Goal: Task Accomplishment & Management: Manage account settings

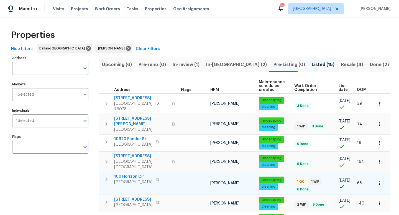
click at [131, 174] on span "100 Horizon Cir" at bounding box center [133, 177] width 38 height 6
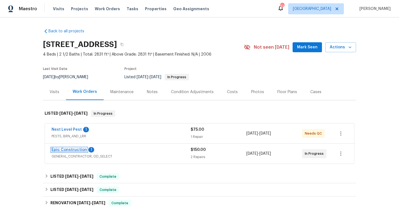
click at [73, 148] on link "Epic Construction" at bounding box center [68, 150] width 35 height 4
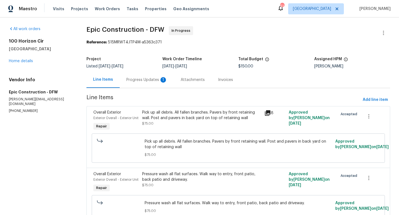
click at [142, 83] on div "Progress Updates 1" at bounding box center [147, 80] width 54 height 16
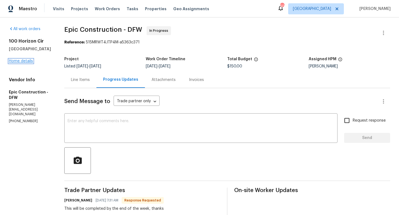
click at [15, 61] on link "Home details" at bounding box center [21, 61] width 24 height 4
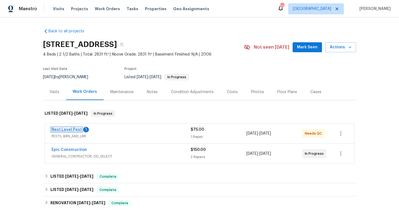
click at [75, 129] on link "Next Level Pest" at bounding box center [66, 130] width 30 height 4
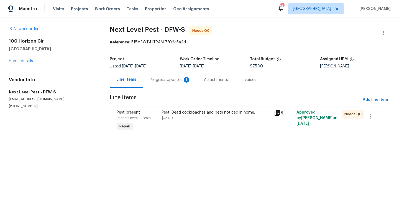
click at [170, 80] on div "Progress Updates 1" at bounding box center [169, 80] width 41 height 6
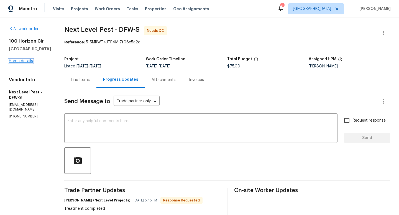
click at [23, 61] on link "Home details" at bounding box center [21, 61] width 24 height 4
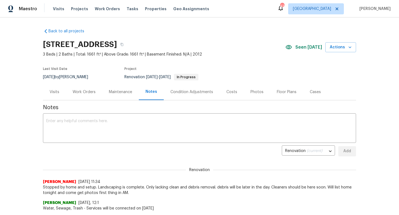
click at [84, 93] on div "Work Orders" at bounding box center [84, 92] width 23 height 6
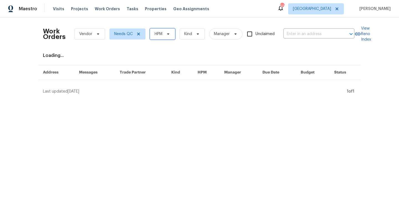
click at [159, 35] on span "HPM" at bounding box center [158, 34] width 8 height 6
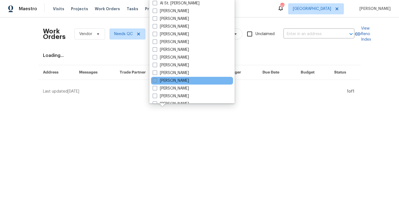
scroll to position [309, 0]
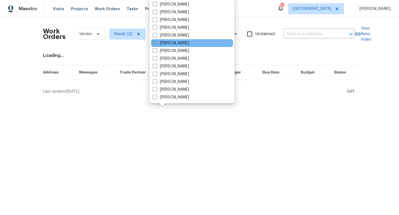
click at [159, 44] on label "[PERSON_NAME]" at bounding box center [170, 43] width 36 height 6
click at [156, 44] on input "[PERSON_NAME]" at bounding box center [154, 42] width 4 height 4
checkbox input "true"
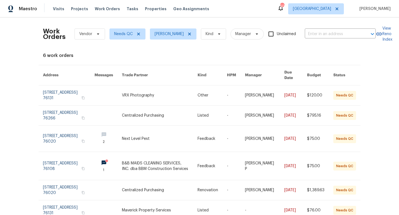
scroll to position [24, 0]
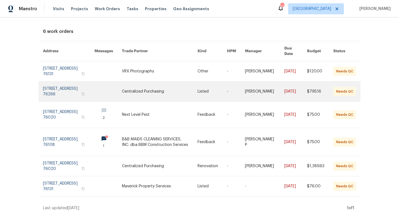
click at [67, 88] on link at bounding box center [68, 92] width 51 height 20
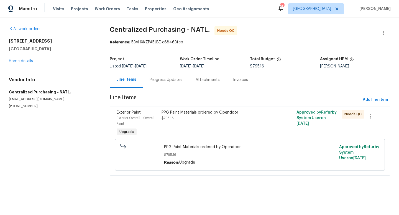
click at [182, 115] on div "PPG Paint Materials ordered by Opendoor $795.16" at bounding box center [215, 115] width 109 height 11
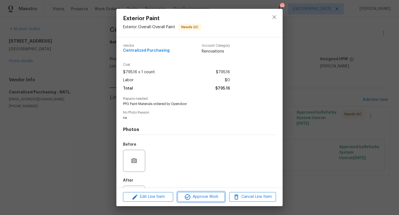
click at [206, 195] on span "Approve Work" at bounding box center [200, 197] width 43 height 7
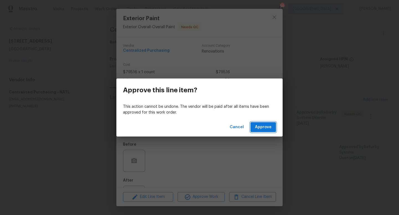
click at [262, 126] on span "Approve" at bounding box center [263, 127] width 17 height 7
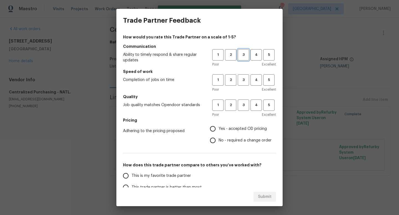
click at [240, 53] on span "3" at bounding box center [243, 55] width 10 height 6
click at [240, 81] on span "3" at bounding box center [243, 80] width 10 height 6
click at [241, 107] on span "3" at bounding box center [243, 105] width 10 height 6
click at [214, 128] on input "Yes - accepted OD pricing" at bounding box center [213, 129] width 12 height 12
radio input "true"
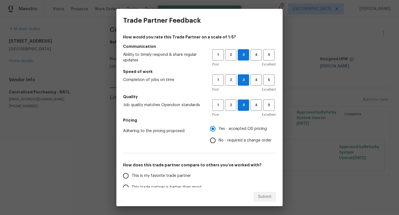
click at [128, 179] on input "This is my favorite trade partner" at bounding box center [126, 176] width 12 height 12
radio input "true"
click at [265, 201] on button "Submit" at bounding box center [264, 197] width 22 height 10
radio input "false"
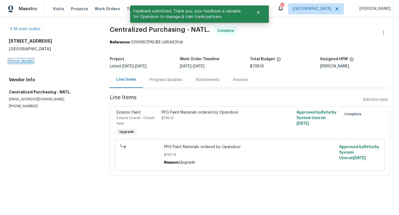
click at [19, 61] on link "Home details" at bounding box center [21, 61] width 24 height 4
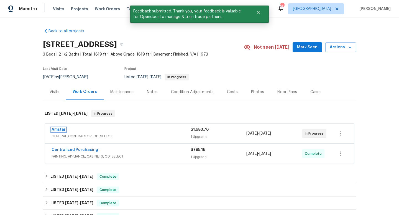
click at [60, 130] on link "Amstar" at bounding box center [58, 130] width 14 height 4
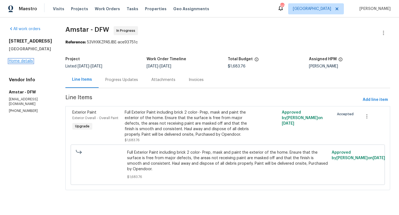
click at [29, 62] on link "Home details" at bounding box center [21, 61] width 24 height 4
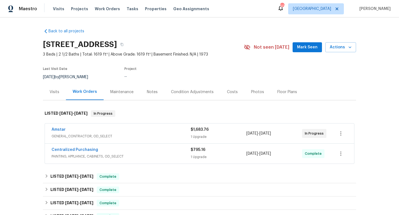
drag, startPoint x: 29, startPoint y: 62, endPoint x: 187, endPoint y: 122, distance: 169.4
click at [30, 62] on div "Back to all projects 3813 Paradise Ln, Sanger, TX 76266 3 Beds | 2 1/2 Baths | …" at bounding box center [199, 116] width 399 height 198
click at [302, 46] on span "Mark Seen" at bounding box center [307, 47] width 20 height 7
click at [111, 8] on span "Work Orders" at bounding box center [107, 9] width 25 height 6
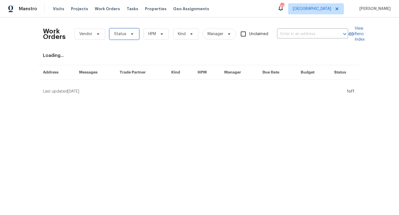
click at [128, 34] on span at bounding box center [131, 34] width 6 height 4
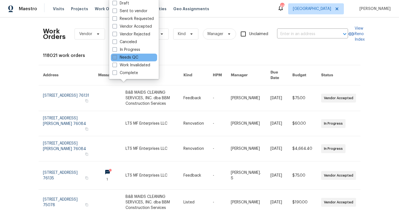
click at [126, 56] on label "Needs QC" at bounding box center [125, 58] width 26 height 6
click at [116, 56] on input "Needs QC" at bounding box center [114, 57] width 4 height 4
checkbox input "true"
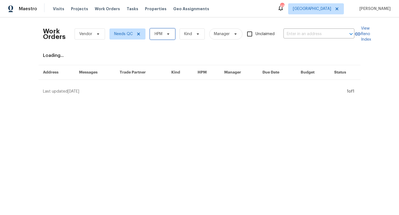
click at [169, 33] on icon at bounding box center [168, 34] width 4 height 4
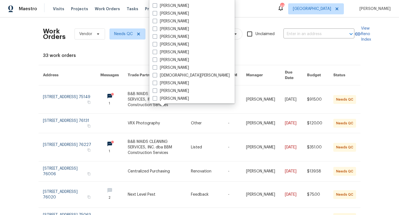
scroll to position [309, 0]
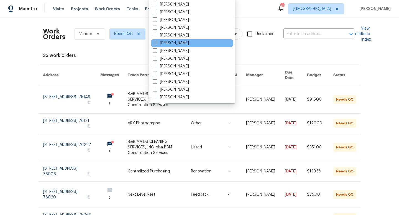
click at [164, 42] on label "[PERSON_NAME]" at bounding box center [170, 43] width 36 height 6
click at [156, 42] on input "[PERSON_NAME]" at bounding box center [154, 42] width 4 height 4
checkbox input "true"
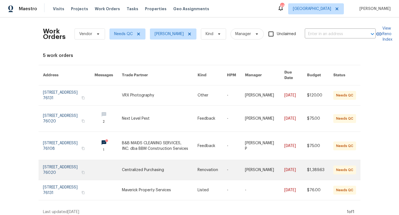
click at [268, 170] on link at bounding box center [264, 170] width 39 height 20
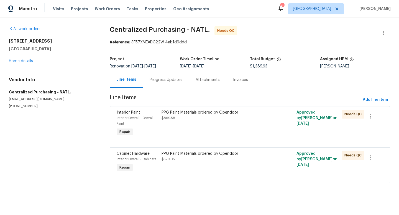
click at [177, 118] on div "PPG Paint Materials ordered by Opendoor $869.58" at bounding box center [215, 115] width 109 height 11
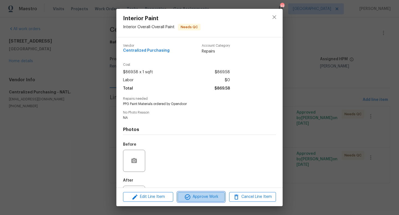
click at [209, 201] on button "Approve Work" at bounding box center [200, 197] width 47 height 10
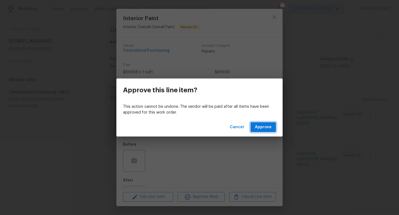
click at [261, 129] on span "Approve" at bounding box center [263, 127] width 17 height 7
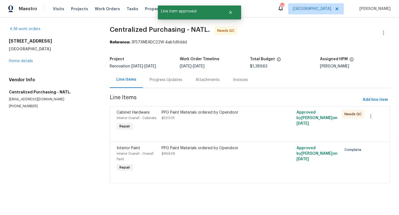
click at [190, 118] on div "PPG Paint Materials ordered by Opendoor $520.05" at bounding box center [215, 115] width 109 height 11
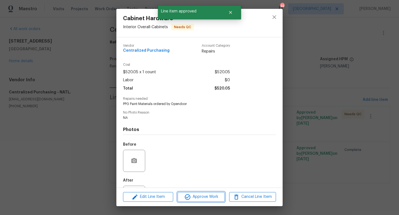
click at [194, 199] on span "Approve Work" at bounding box center [200, 197] width 43 height 7
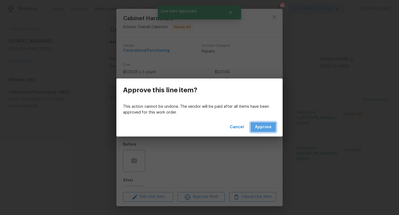
click at [257, 128] on span "Approve" at bounding box center [263, 127] width 17 height 7
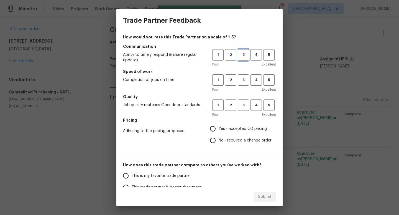
click at [245, 56] on span "3" at bounding box center [243, 55] width 10 height 6
click at [244, 77] on span "3" at bounding box center [243, 80] width 10 height 6
click at [241, 105] on span "3" at bounding box center [243, 105] width 10 height 6
click at [212, 130] on input "Yes - accepted OD pricing" at bounding box center [213, 129] width 12 height 12
radio input "true"
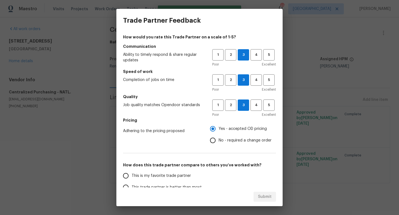
click at [126, 175] on input "This is my favorite trade partner" at bounding box center [126, 176] width 12 height 12
click at [263, 192] on button "Submit" at bounding box center [264, 197] width 22 height 10
radio input "true"
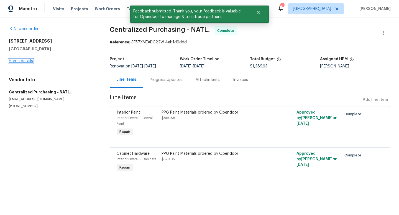
click at [22, 61] on link "Home details" at bounding box center [21, 61] width 24 height 4
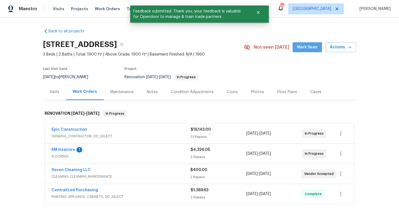
click at [300, 49] on span "Mark Seen" at bounding box center [307, 47] width 20 height 7
click at [59, 150] on link "RM Interiors" at bounding box center [63, 150] width 24 height 4
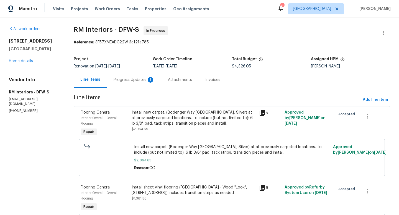
click at [141, 82] on div "Progress Updates 1" at bounding box center [133, 80] width 41 height 6
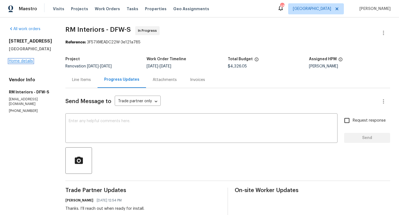
click at [23, 60] on link "Home details" at bounding box center [21, 61] width 24 height 4
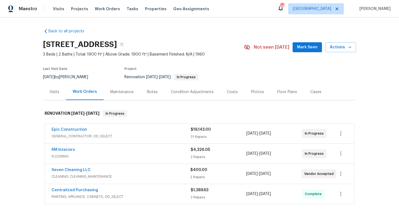
click at [300, 50] on span "Mark Seen" at bounding box center [307, 47] width 20 height 7
click at [147, 91] on div "Notes" at bounding box center [152, 92] width 11 height 6
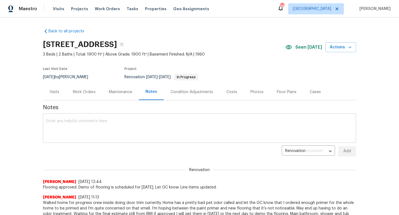
click at [99, 130] on textarea at bounding box center [199, 128] width 306 height 19
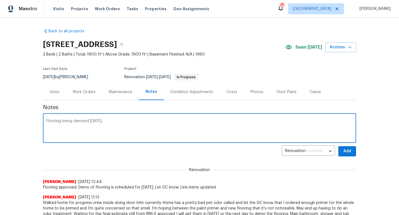
type textarea "Flooring being demoed [DATE]."
click at [346, 148] on span "Add" at bounding box center [346, 151] width 9 height 7
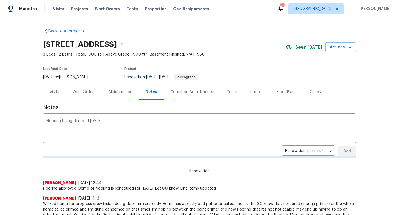
click at [346, 148] on div "Renovation (current) db74f0fc-4761-4644-b0d8-1c1af58dae2f ​ Add" at bounding box center [199, 151] width 313 height 10
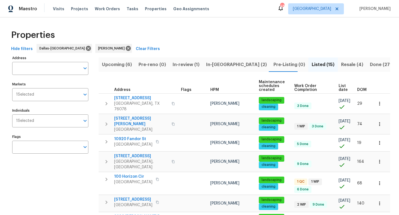
click at [341, 66] on span "Resale (4)" at bounding box center [352, 65] width 22 height 8
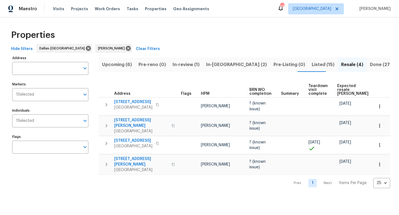
click at [311, 67] on span "Listed (15)" at bounding box center [322, 65] width 23 height 8
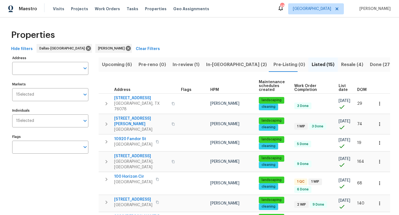
click at [208, 64] on span "In-[GEOGRAPHIC_DATA] (2)" at bounding box center [236, 65] width 61 height 8
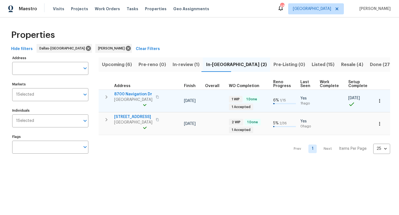
scroll to position [0, 179]
